Goal: Transaction & Acquisition: Obtain resource

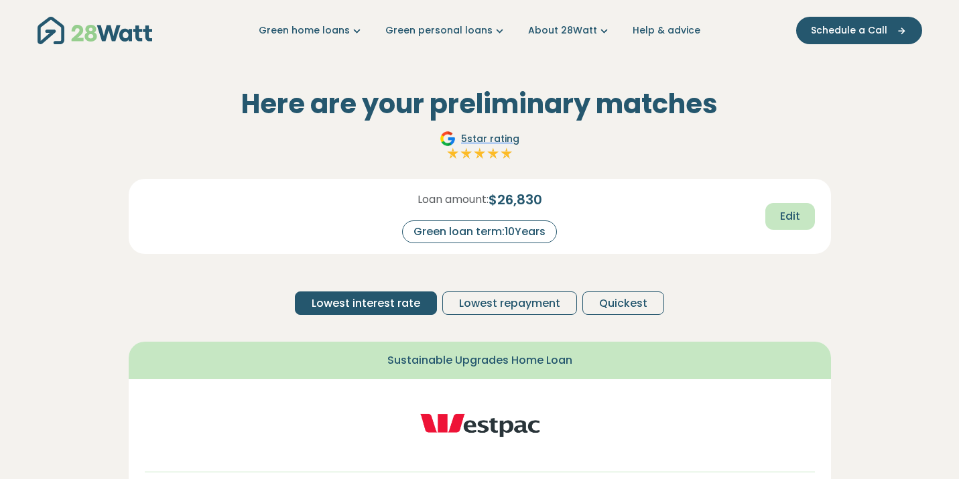
click at [779, 213] on button "Edit" at bounding box center [791, 216] width 50 height 27
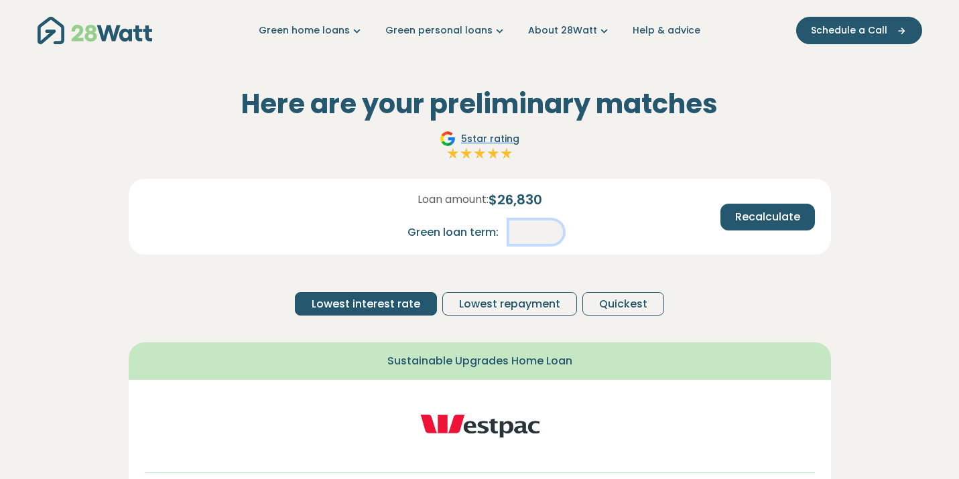
drag, startPoint x: 523, startPoint y: 230, endPoint x: 567, endPoint y: 230, distance: 43.6
click at [563, 230] on input "**" at bounding box center [537, 232] width 54 height 23
type input "*"
click at [593, 224] on div "Loan amount: $ 26,830 Green loan term: *" at bounding box center [480, 217] width 231 height 54
click at [756, 225] on button "Recalculate" at bounding box center [768, 217] width 95 height 27
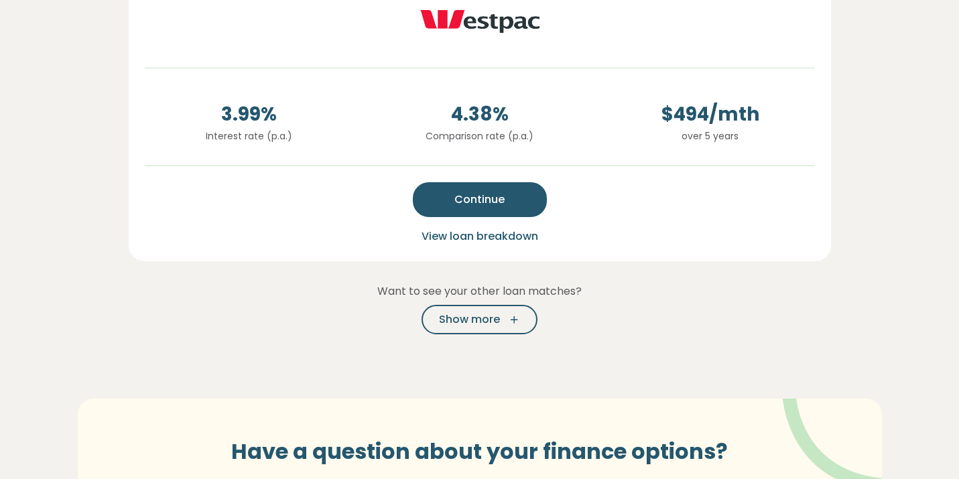
scroll to position [430, 0]
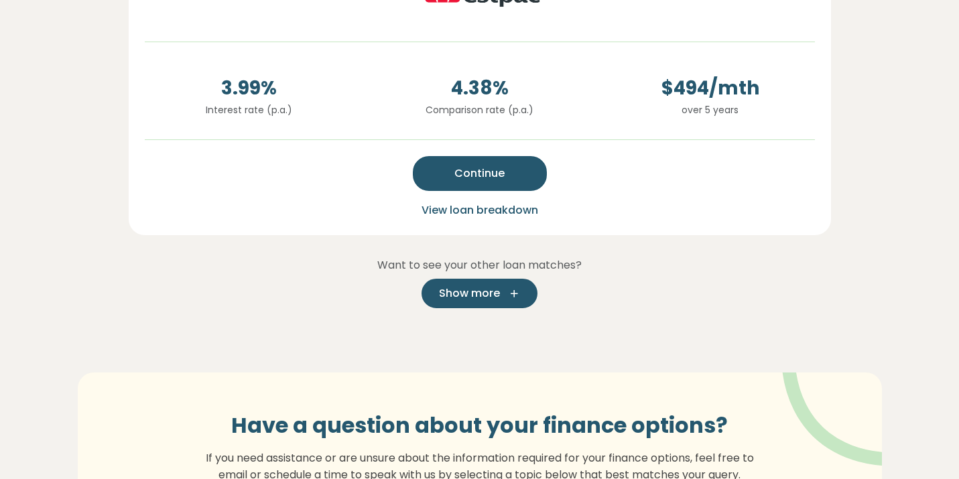
click at [501, 291] on icon "button" at bounding box center [510, 294] width 20 height 12
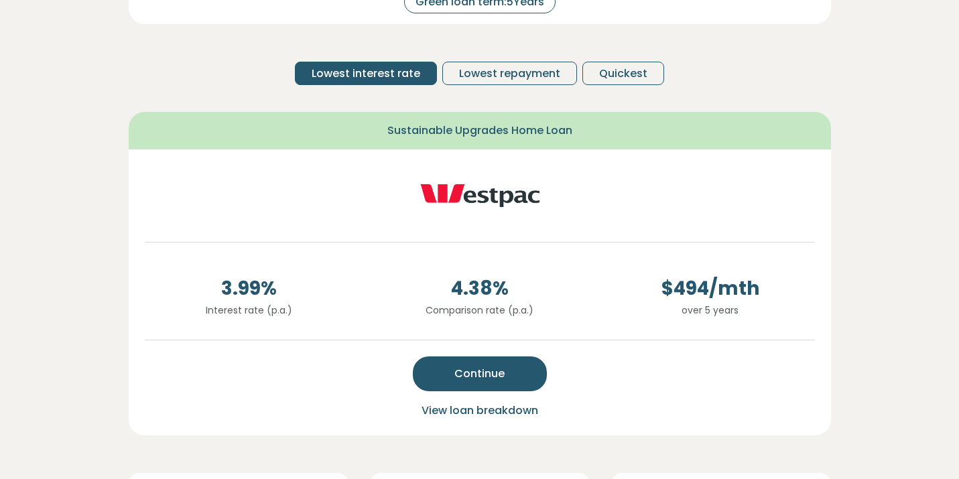
scroll to position [243, 0]
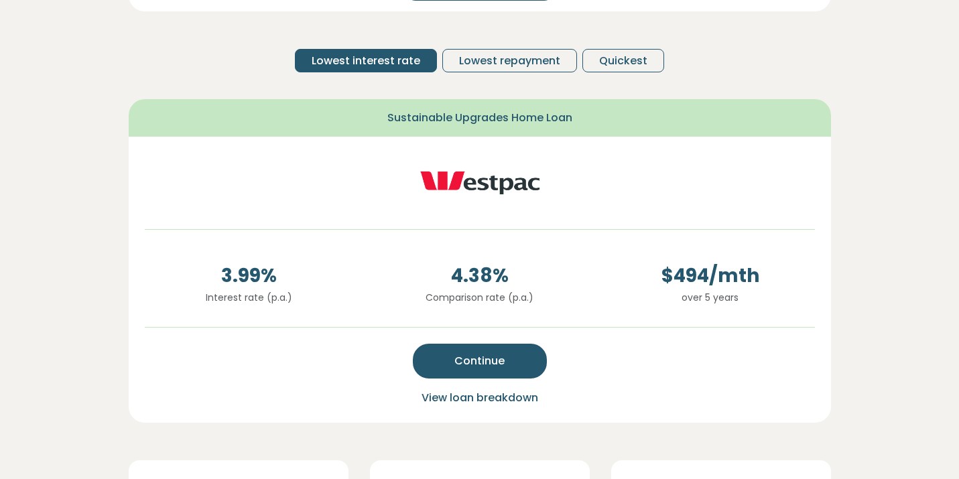
click at [480, 403] on span "View loan breakdown" at bounding box center [480, 397] width 117 height 15
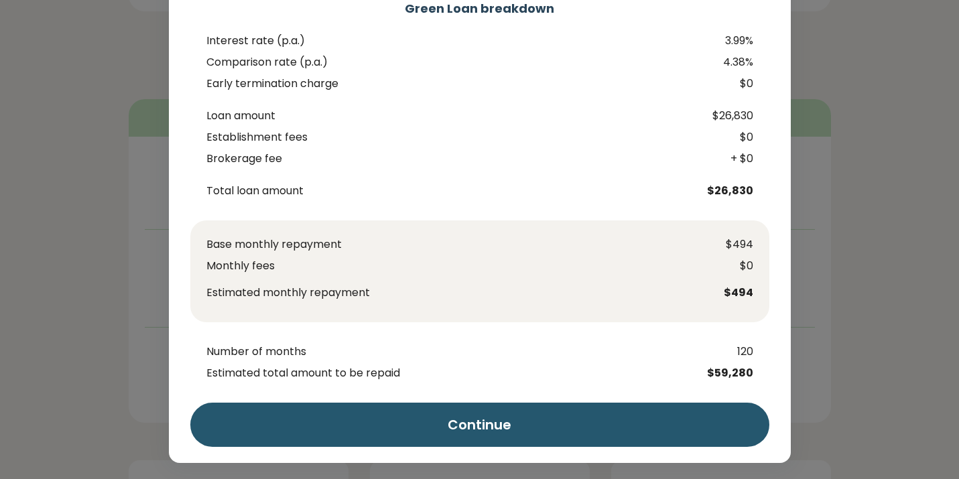
scroll to position [75, 0]
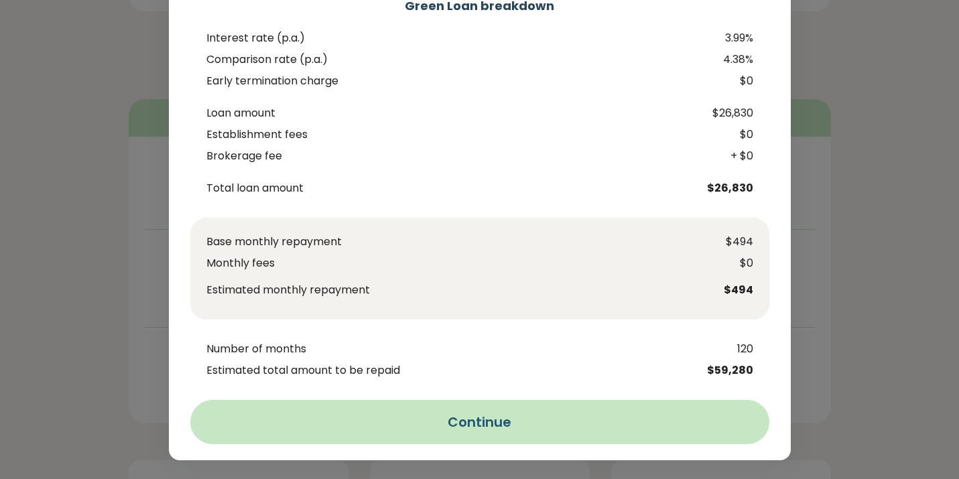
click at [685, 420] on button "Continue" at bounding box center [479, 422] width 579 height 44
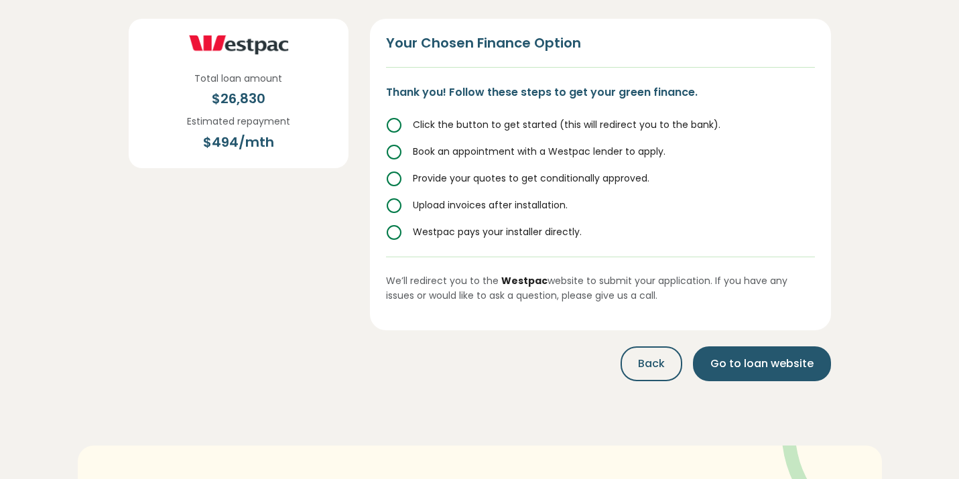
scroll to position [186, 0]
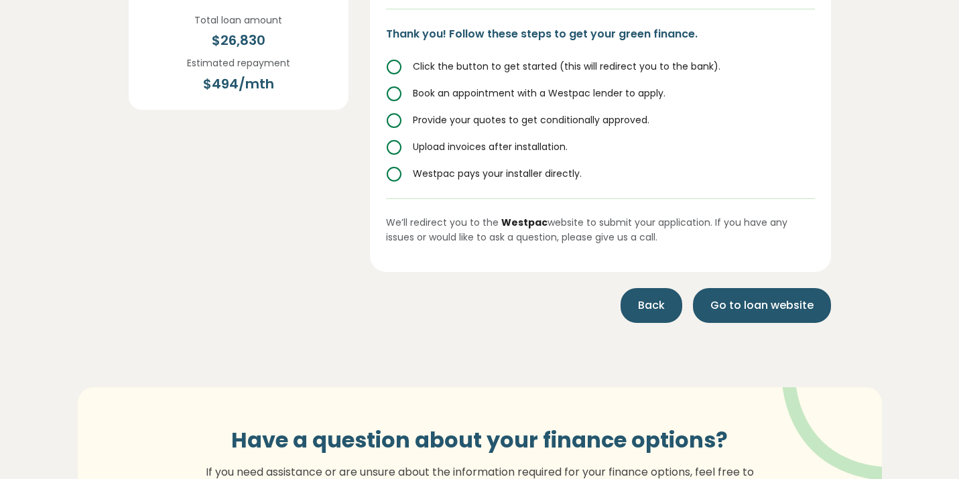
click at [656, 299] on span "Back" at bounding box center [651, 306] width 27 height 16
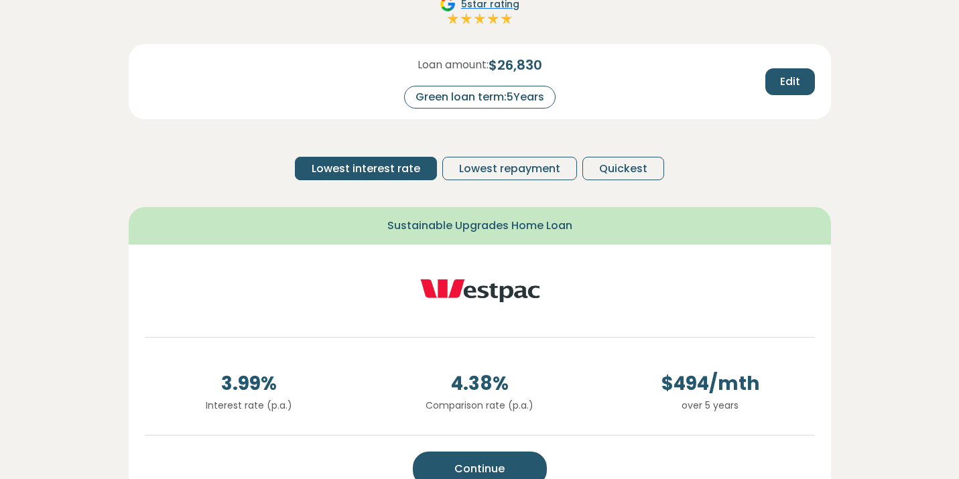
scroll to position [0, 0]
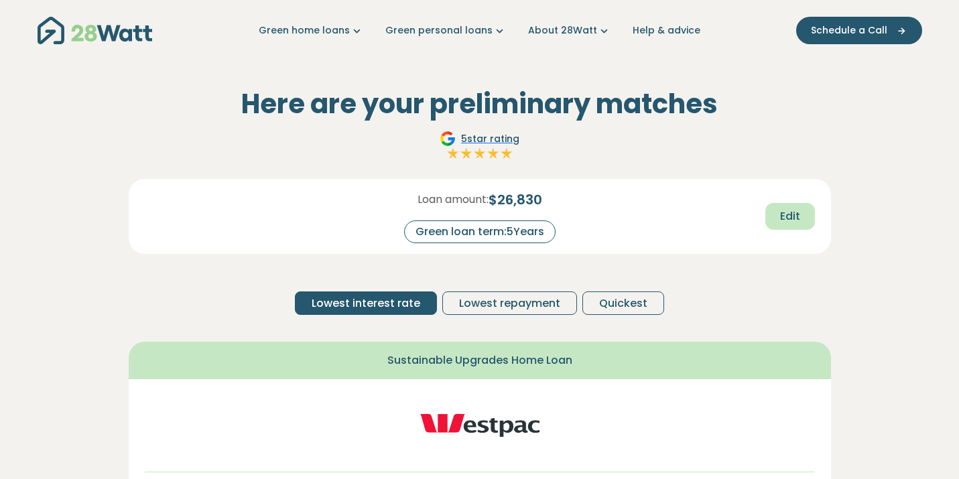
click at [784, 220] on span "Edit" at bounding box center [790, 217] width 20 height 16
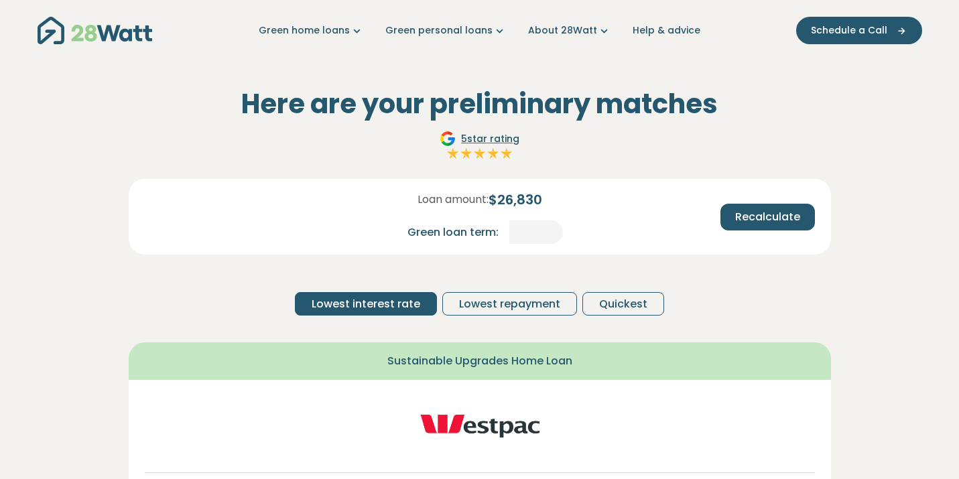
click at [510, 199] on span "$ 26,830" at bounding box center [516, 200] width 54 height 20
drag, startPoint x: 502, startPoint y: 200, endPoint x: 591, endPoint y: 200, distance: 89.2
click at [589, 200] on div "Loan amount: $ 26,830 Green loan term: *" at bounding box center [480, 217] width 231 height 54
click at [591, 200] on div "Loan amount: $ 26,830 Green loan term: *" at bounding box center [480, 217] width 231 height 54
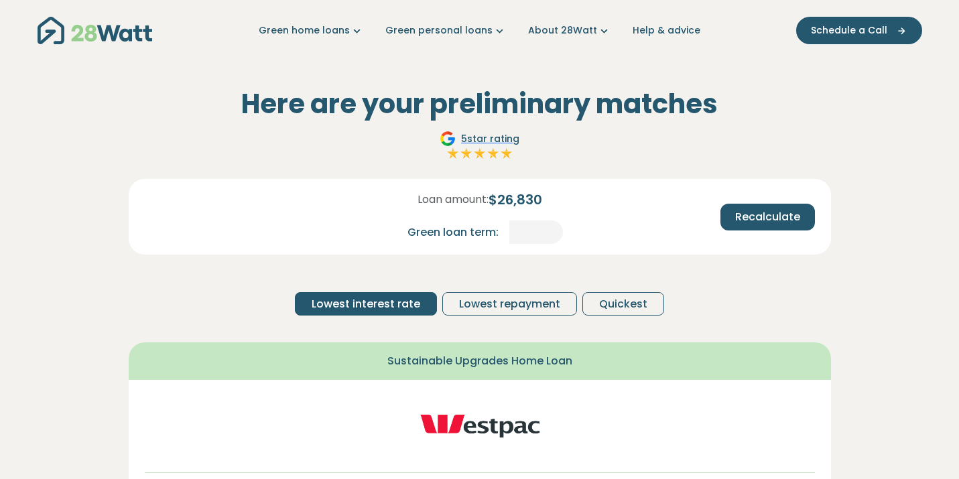
click at [555, 194] on div "Loan amount: $ 26,830 Green loan term: *" at bounding box center [480, 217] width 231 height 54
click at [540, 198] on span "$ 26,830" at bounding box center [516, 200] width 54 height 20
drag, startPoint x: 540, startPoint y: 198, endPoint x: 514, endPoint y: 193, distance: 25.9
click at [518, 194] on span "$ 26,830" at bounding box center [516, 200] width 54 height 20
click at [308, 32] on link "Green home loans" at bounding box center [311, 30] width 105 height 14
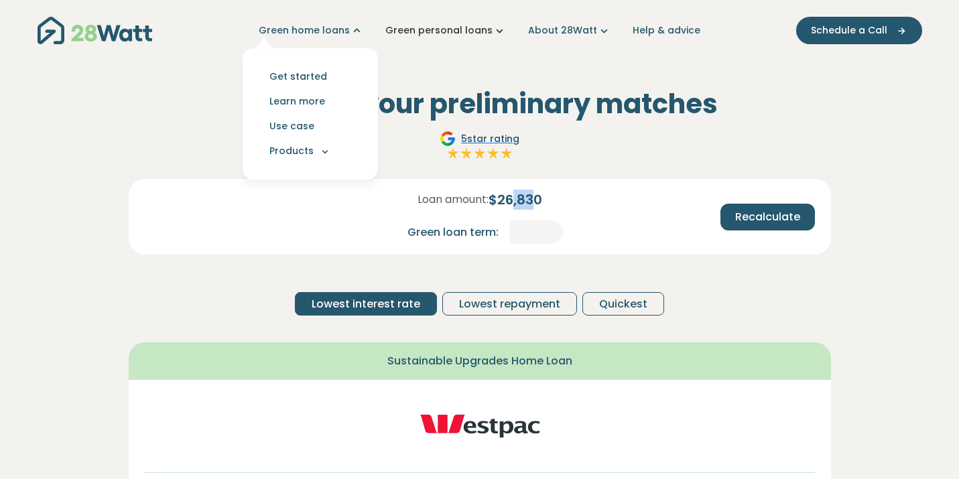
click at [487, 23] on link "Green personal loans" at bounding box center [446, 30] width 121 height 14
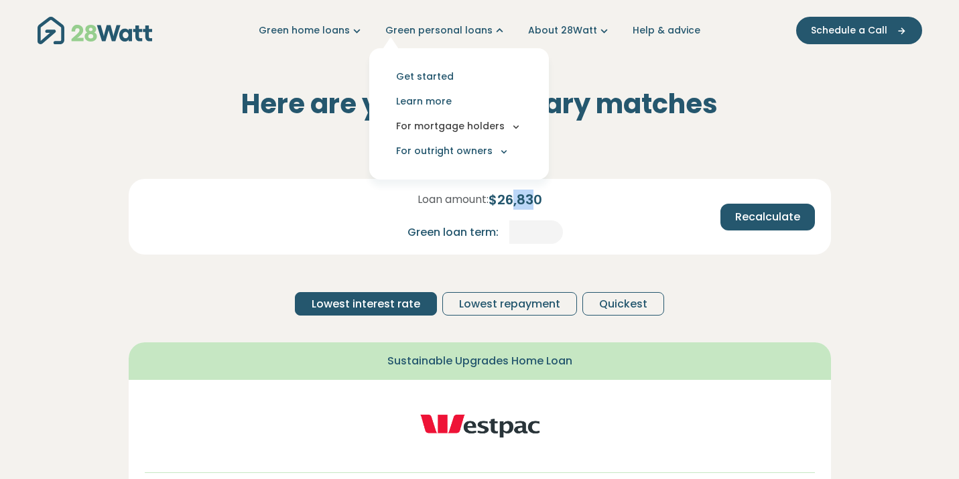
click at [482, 121] on button "For mortgage holders" at bounding box center [459, 126] width 158 height 25
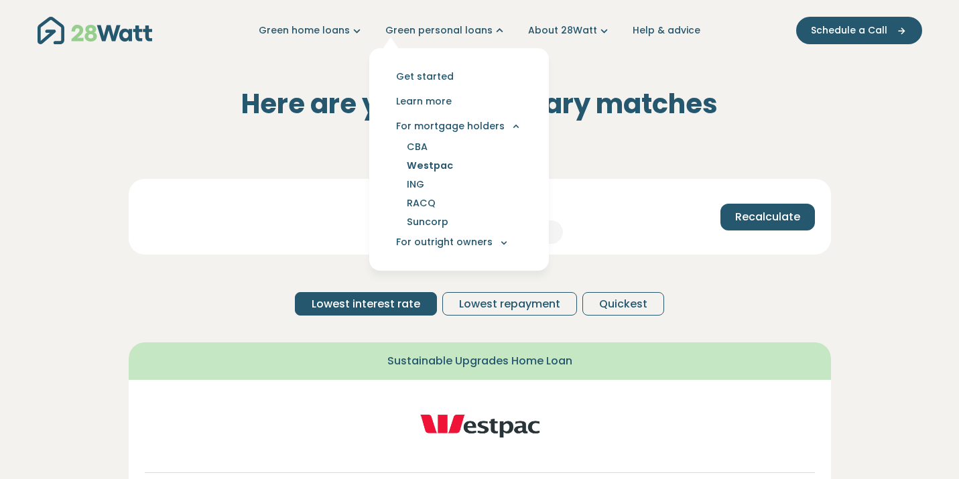
click at [453, 164] on link "Westpac" at bounding box center [430, 165] width 78 height 19
click at [620, 235] on div "Loan amount: $ 26,830 Green loan term: * Recalculate" at bounding box center [480, 206] width 692 height 76
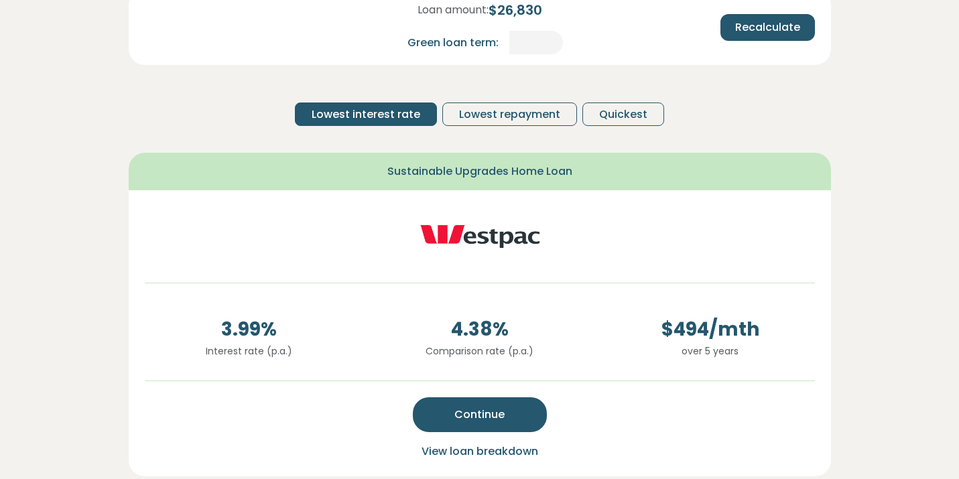
scroll to position [225, 0]
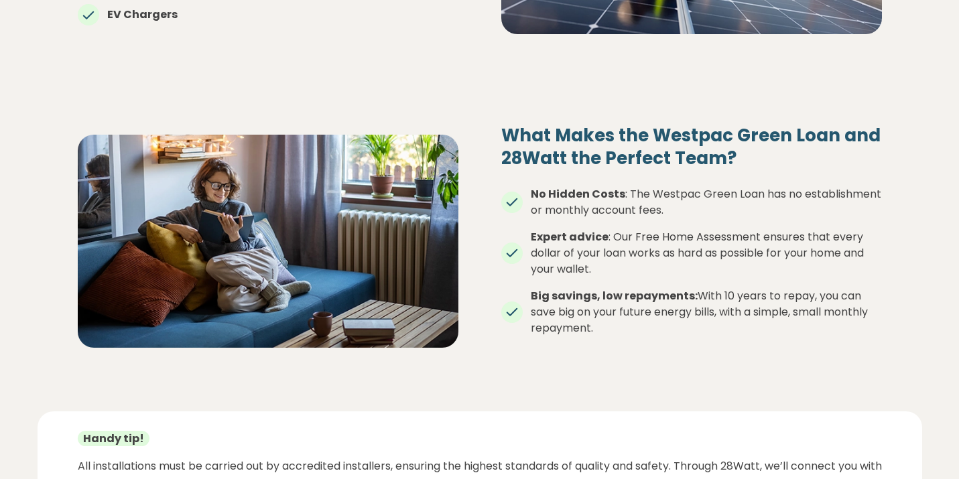
scroll to position [923, 0]
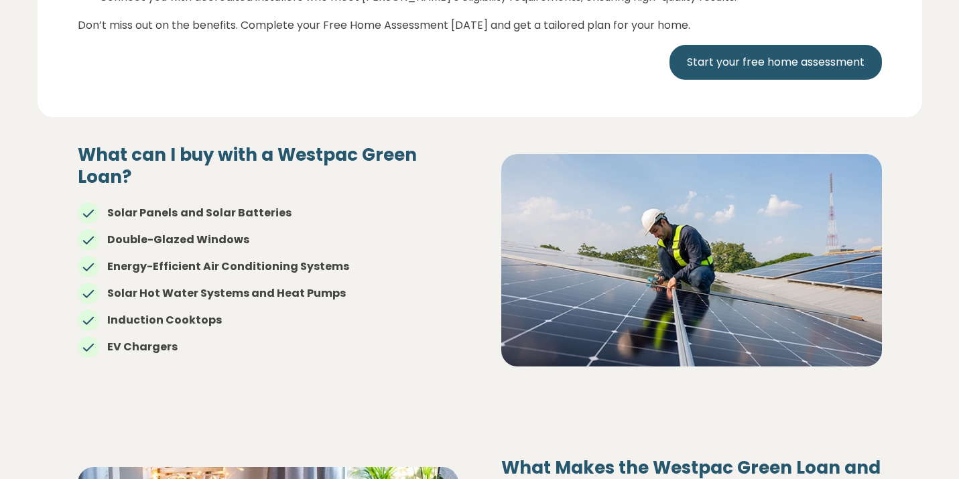
click at [445, 355] on ul "Solar Panels and Solar Batteries Double-Glazed Windows Energy-Efficient Air Con…" at bounding box center [268, 274] width 381 height 161
